Goal: Transaction & Acquisition: Purchase product/service

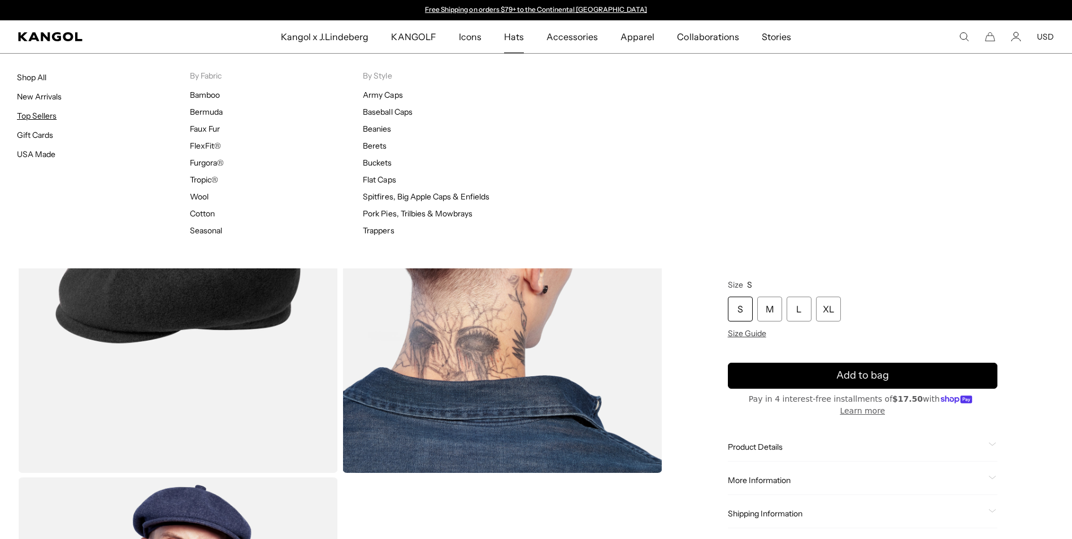
click at [33, 119] on link "Top Sellers" at bounding box center [37, 116] width 40 height 10
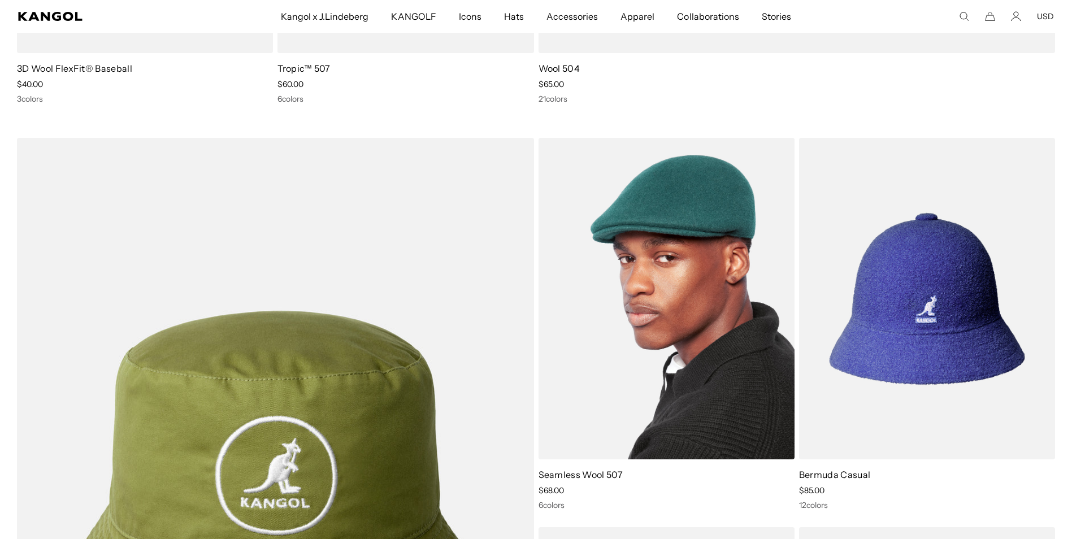
click at [656, 380] on img at bounding box center [666, 298] width 256 height 321
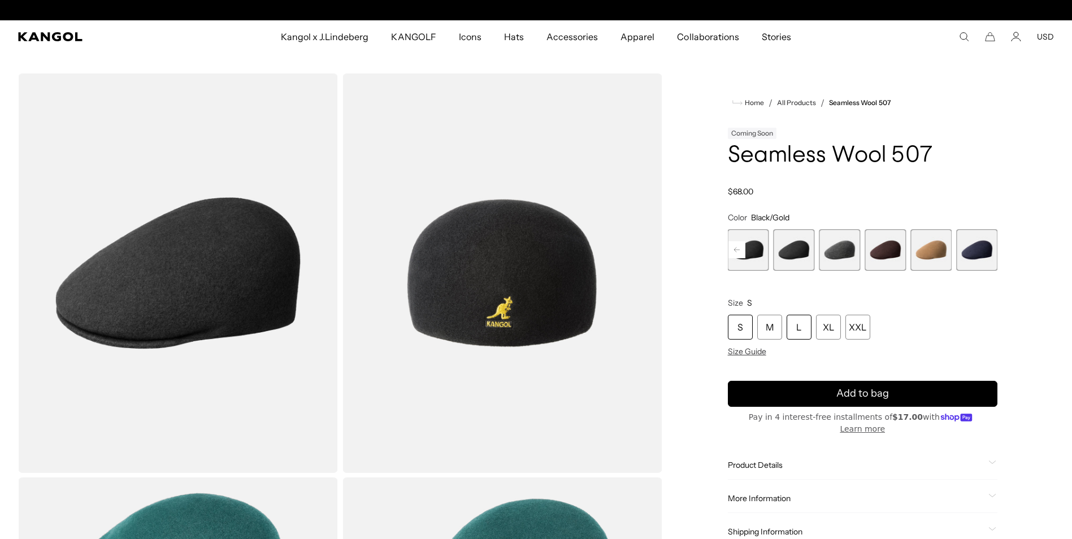
click at [801, 328] on div "L" at bounding box center [798, 327] width 25 height 25
click at [793, 251] on span "5 of 9" at bounding box center [793, 249] width 41 height 41
click at [749, 246] on span "4 of 9" at bounding box center [748, 249] width 41 height 41
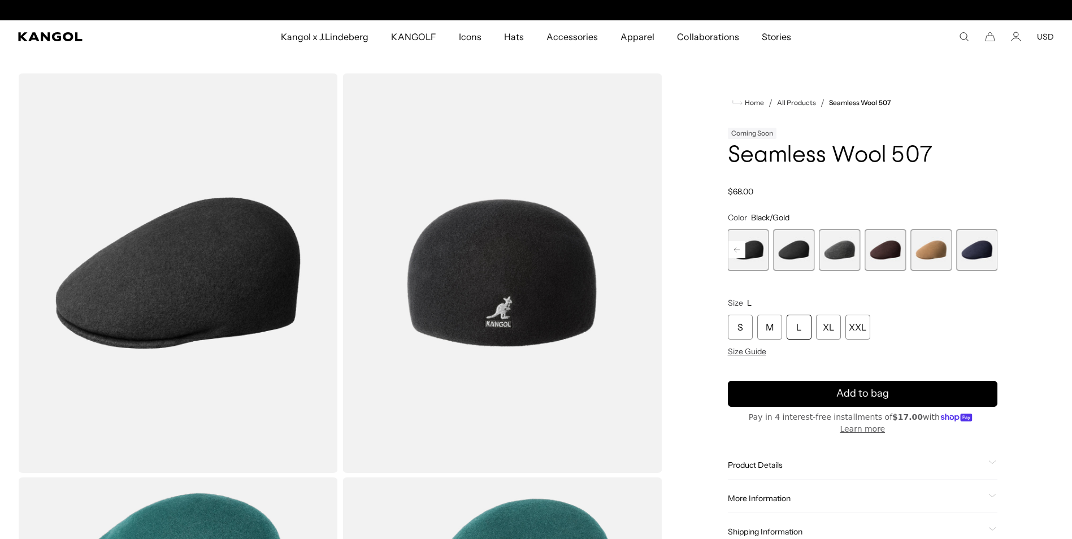
scroll to position [0, 233]
click at [798, 243] on span "5 of 9" at bounding box center [793, 249] width 41 height 41
click at [800, 331] on div "L" at bounding box center [798, 327] width 25 height 25
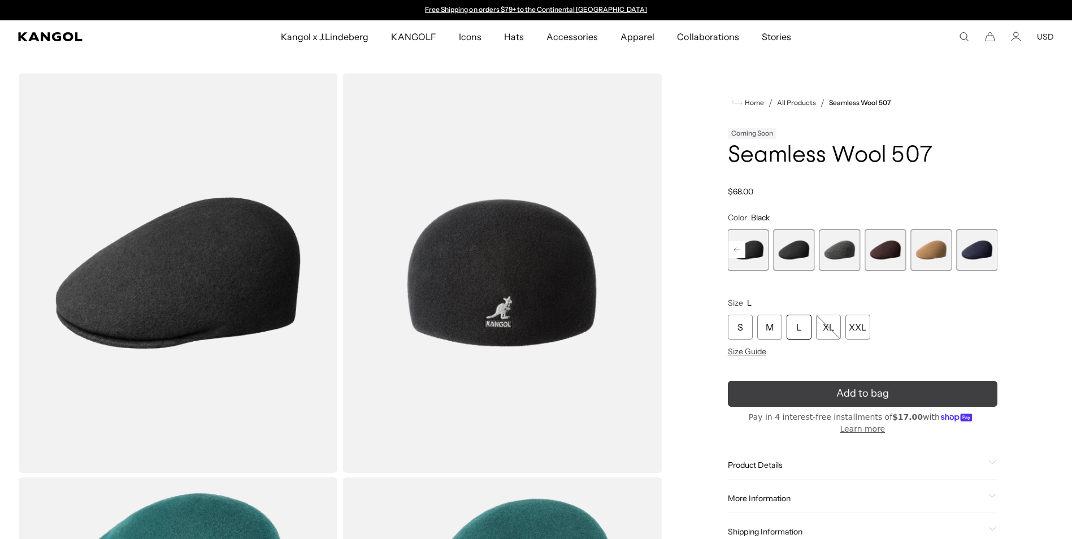
click at [825, 387] on button "Add to bag" at bounding box center [862, 394] width 269 height 26
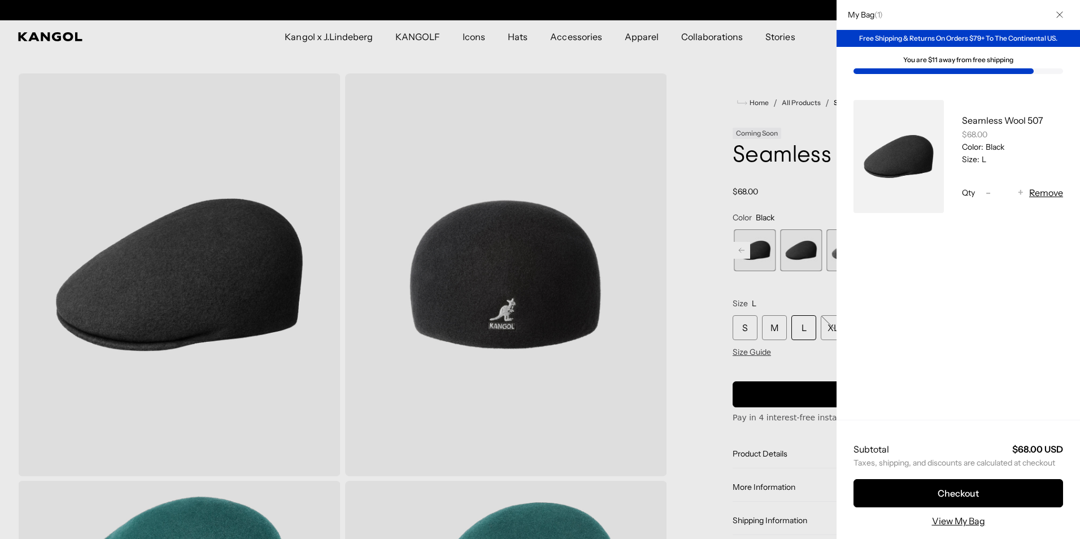
scroll to position [0, 233]
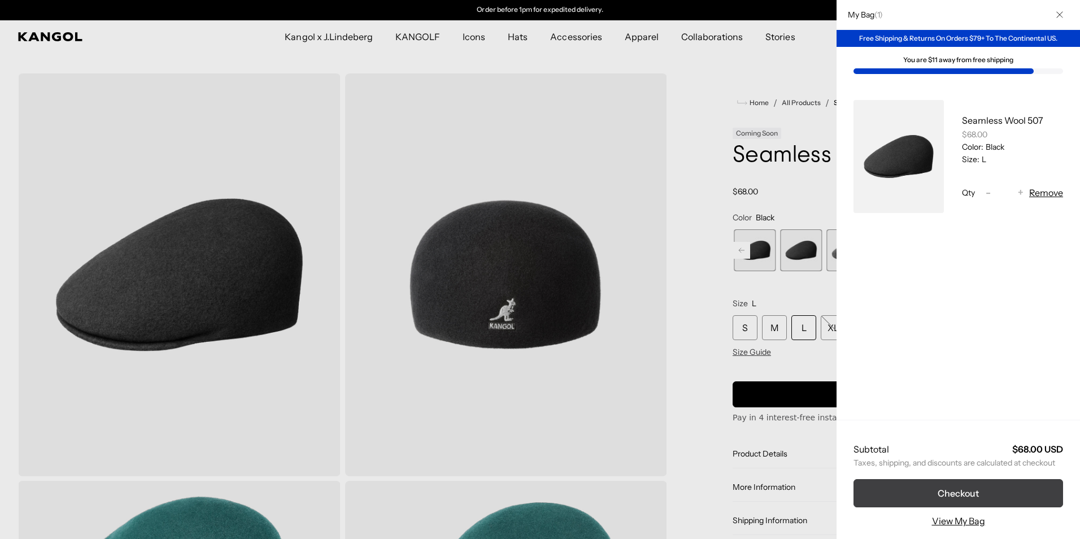
click at [928, 498] on button "Checkout" at bounding box center [959, 493] width 210 height 28
